Goal: Task Accomplishment & Management: Manage account settings

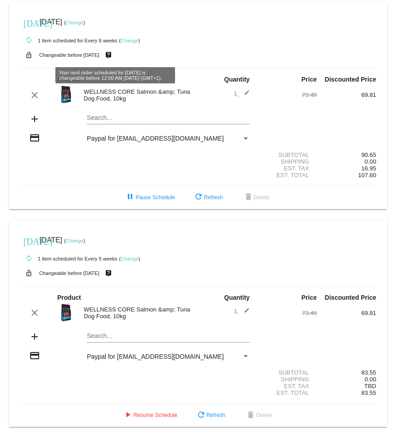
click at [214, 31] on div "autorenew 1 item scheduled for Every 8 weeks ( Change )" at bounding box center [198, 40] width 357 height 18
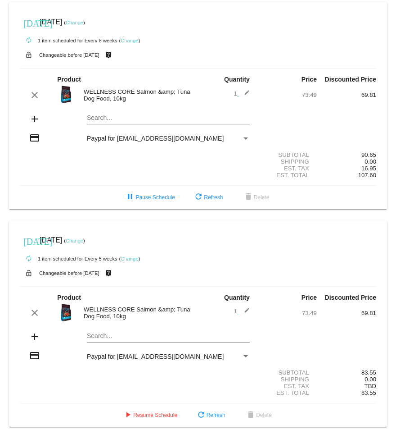
click at [102, 116] on mat-card "[DATE] [DATE] ( Change ) autorenew 1 item scheduled for Every 8 weeks ( Change …" at bounding box center [198, 105] width 378 height 207
click at [118, 115] on mat-card "[DATE] [DATE] ( Change ) autorenew 1 item scheduled for Every 8 weeks ( Change …" at bounding box center [198, 105] width 378 height 207
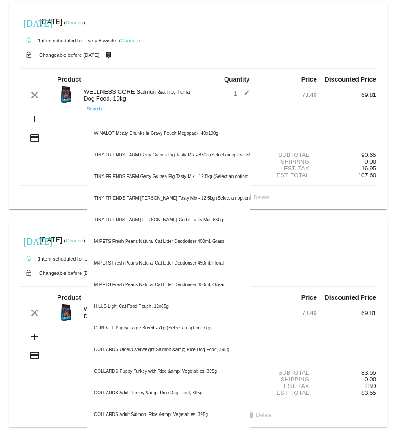
paste input "HOWND"
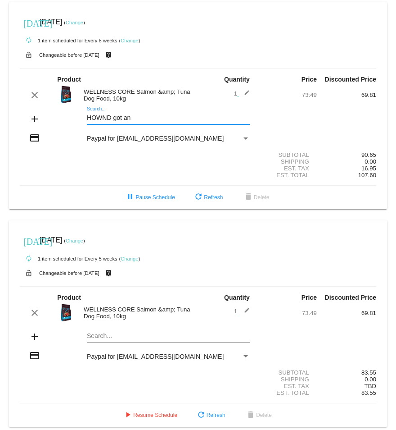
drag, startPoint x: 156, startPoint y: 118, endPoint x: 39, endPoint y: 119, distance: 117.1
click at [39, 119] on div "add HOWND got an Search..." at bounding box center [198, 120] width 357 height 26
click at [188, 113] on div "itch Search..." at bounding box center [168, 116] width 163 height 18
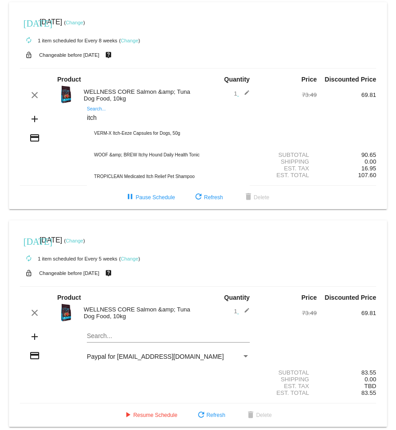
drag, startPoint x: 108, startPoint y: 121, endPoint x: 63, endPoint y: 120, distance: 45.1
click at [63, 120] on div "add itch Search... VERM-X Itch-Eeze Capsules for Dogs, 50g WOOF &amp; BREW Itch…" at bounding box center [198, 120] width 357 height 26
paste input "FROZZYS"
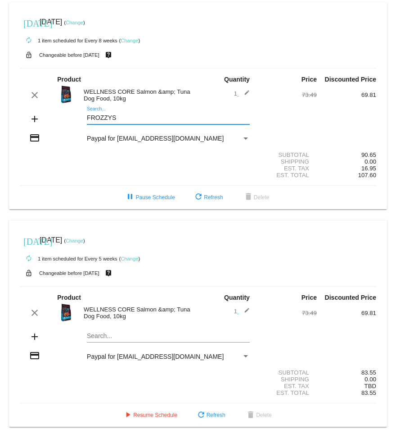
click at [141, 118] on input "FROZZYS" at bounding box center [168, 117] width 163 height 7
type input "FROZZYS"
drag, startPoint x: 129, startPoint y: 100, endPoint x: 79, endPoint y: 93, distance: 50.5
click at [79, 93] on div "WELLNESS CORE Salmon &amp; Tuna Dog Food, 10kg" at bounding box center [138, 95] width 119 height 14
copy div "WELLNESS CORE Salmon &amp; Tuna Dog Food, 10kg"
